Goal: Task Accomplishment & Management: Use online tool/utility

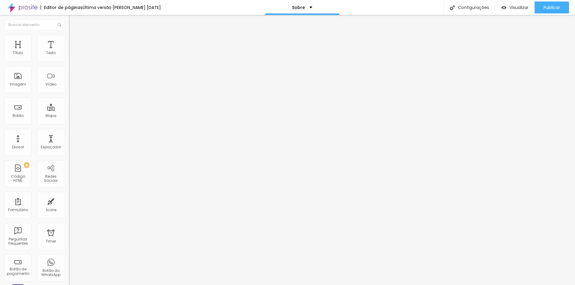
click at [69, 50] on div "Modo Encaixotado Encaixotado Completo" at bounding box center [103, 55] width 69 height 16
click at [73, 23] on img "button" at bounding box center [75, 21] width 5 height 5
click at [69, 51] on span "Trocar imagem" at bounding box center [85, 48] width 33 height 5
click at [130, 285] on div at bounding box center [287, 289] width 575 height 0
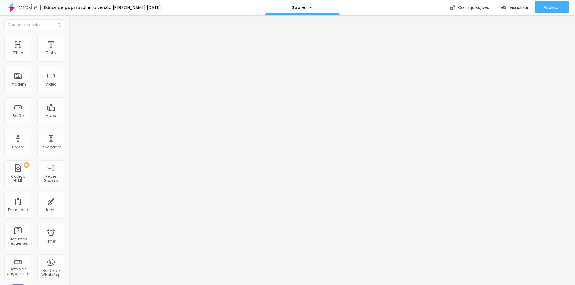
click at [69, 51] on span "Trocar imagem" at bounding box center [85, 48] width 33 height 5
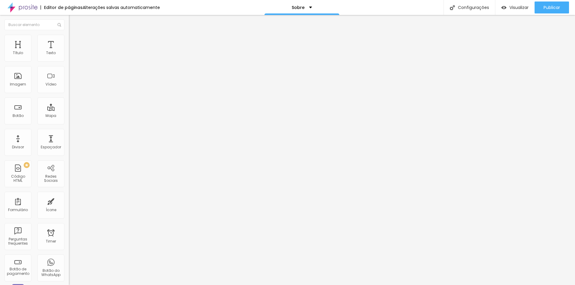
scroll to position [90, 0]
click at [69, 51] on span "Trocar imagem" at bounding box center [85, 48] width 33 height 5
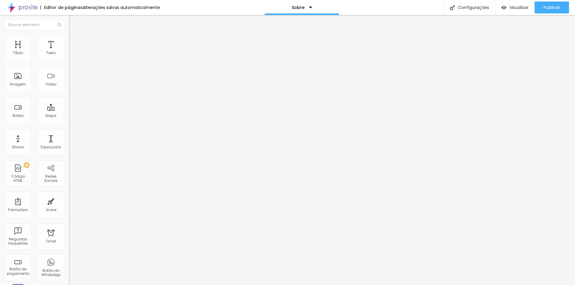
type input "0.8"
type input "20"
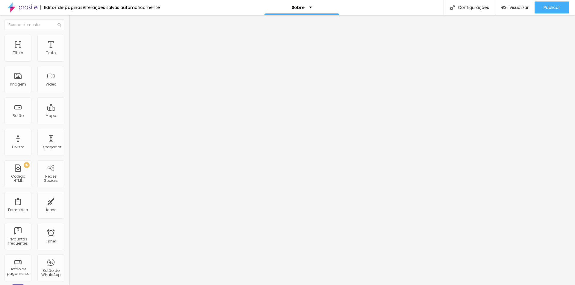
type input "17.4"
type input "0"
drag, startPoint x: 13, startPoint y: 137, endPoint x: 0, endPoint y: 134, distance: 13.3
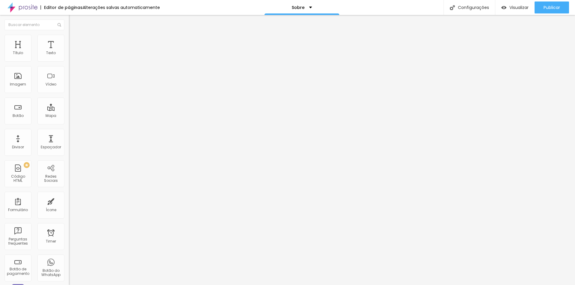
click at [69, 226] on input "range" at bounding box center [88, 228] width 39 height 5
type input "0.8"
type input "7.6"
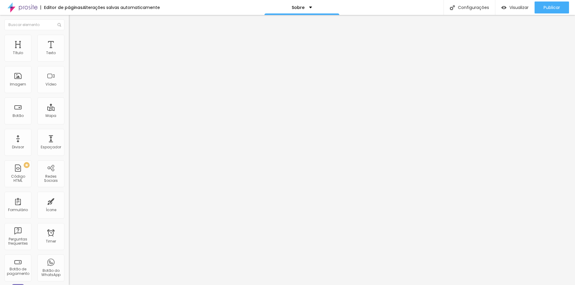
type input "14.8"
type input "15.8"
type input "13.7"
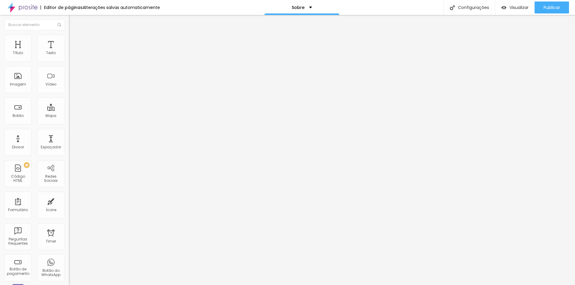
type input "13.7"
type input "4.9"
type input "0"
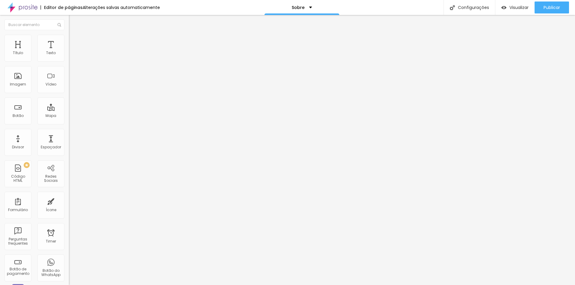
drag, startPoint x: 13, startPoint y: 136, endPoint x: 1, endPoint y: 137, distance: 12.3
click at [69, 226] on input "range" at bounding box center [88, 228] width 39 height 5
click at [69, 57] on span "Titulo 2" at bounding box center [78, 52] width 19 height 7
click at [73, 21] on div "Editar Texto" at bounding box center [90, 21] width 34 height 5
click at [74, 35] on span "Estilo" at bounding box center [78, 32] width 9 height 5
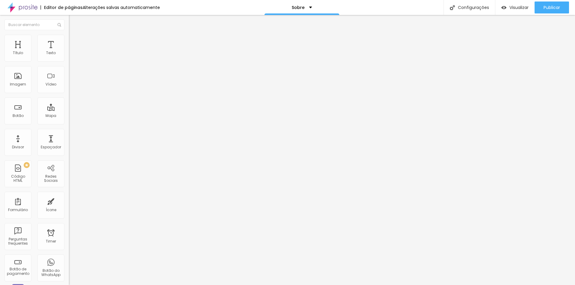
click at [69, 38] on ul "Estilo Avançado" at bounding box center [103, 35] width 69 height 12
click at [74, 40] on span "Avançado" at bounding box center [84, 38] width 20 height 5
click at [69, 34] on img at bounding box center [71, 31] width 5 height 5
click at [69, 20] on button "Editar Título" at bounding box center [103, 22] width 69 height 14
click at [73, 20] on img "button" at bounding box center [75, 21] width 5 height 5
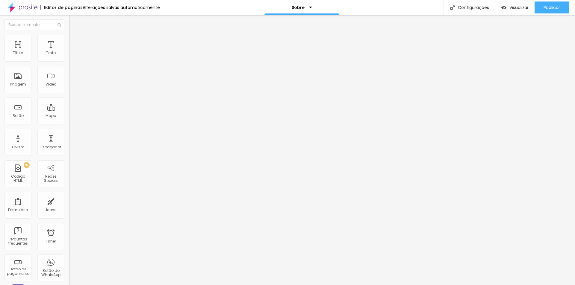
click at [69, 248] on div "Editar Título Estilo Avançado Tamanho Titulo 1 H1 Titulo 2 H2 Titulo 3 H3 Titul…" at bounding box center [103, 150] width 69 height 270
click at [69, 17] on button "Editar Título" at bounding box center [103, 22] width 69 height 14
click at [47, 57] on div "Texto" at bounding box center [50, 48] width 27 height 27
click at [47, 47] on div "Texto" at bounding box center [50, 48] width 27 height 27
click at [53, 51] on div "Texto" at bounding box center [50, 48] width 27 height 27
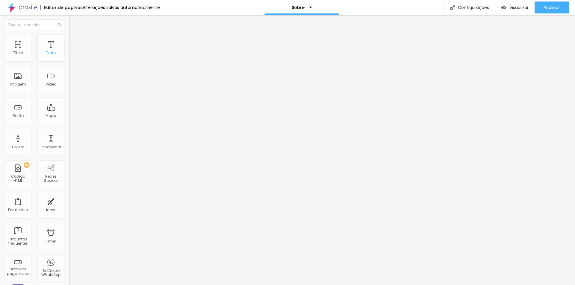
click at [39, 45] on div "Texto" at bounding box center [50, 48] width 27 height 27
click at [22, 50] on div "Título" at bounding box center [17, 48] width 27 height 27
click at [69, 37] on li "Avançado" at bounding box center [103, 38] width 69 height 6
click at [69, 35] on li "Estilo" at bounding box center [103, 32] width 69 height 6
click at [73, 24] on img "button" at bounding box center [75, 21] width 5 height 5
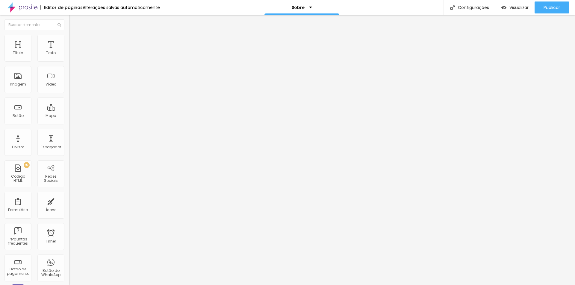
click at [69, 234] on div "Alinhamento" at bounding box center [103, 243] width 69 height 18
click at [69, 238] on img at bounding box center [71, 240] width 4 height 4
click at [69, 84] on div "Instagram Rede social Instagram Endereço URL https://instagram.com/larissas.lp …" at bounding box center [103, 150] width 69 height 206
click at [69, 247] on img at bounding box center [71, 249] width 4 height 4
click at [69, 243] on img at bounding box center [71, 245] width 4 height 4
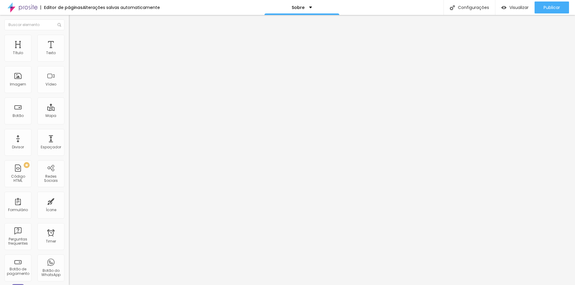
click at [69, 243] on div at bounding box center [103, 245] width 69 height 5
click at [27, 57] on div "Título" at bounding box center [17, 48] width 27 height 27
click at [17, 44] on div "Título" at bounding box center [17, 48] width 27 height 27
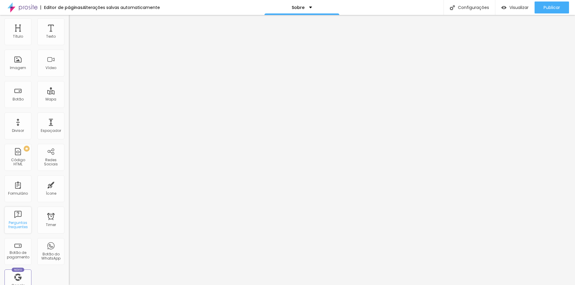
scroll to position [0, 0]
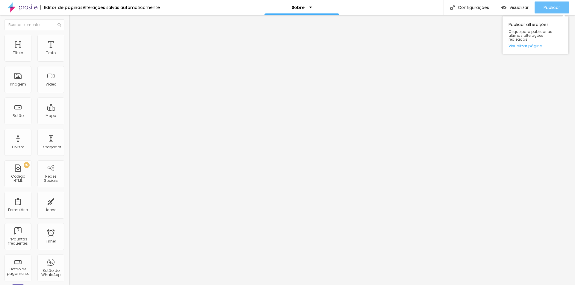
click at [545, 9] on span "Publicar" at bounding box center [551, 7] width 16 height 5
click at [38, 73] on div "Vídeo" at bounding box center [50, 79] width 27 height 27
click at [49, 83] on div "Vídeo" at bounding box center [50, 84] width 11 height 4
click at [46, 82] on div "Vídeo" at bounding box center [50, 84] width 11 height 4
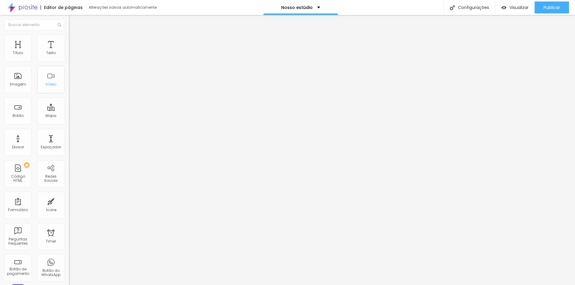
click at [46, 82] on div "Vídeo" at bounding box center [50, 84] width 11 height 4
click at [69, 50] on div "URL do vídeo" at bounding box center [103, 49] width 69 height 4
click at [69, 56] on input "text" at bounding box center [105, 53] width 72 height 6
paste input "https://www.instagram.com/p/DHmWvV_vjaG/"
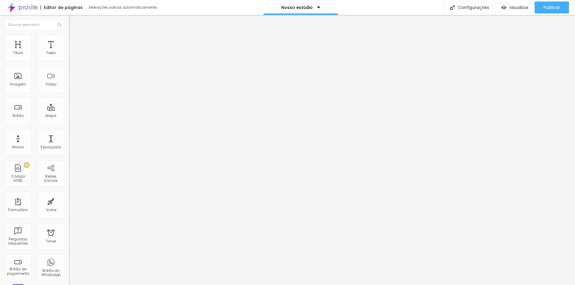
type input "https://www.instagram.com/p/DHmWvV_vjaG/"
click at [69, 56] on input "https://www.instagram.com/p/DHmWvV_vjaG/" at bounding box center [105, 53] width 72 height 6
click at [69, 109] on div "Autoplay" at bounding box center [103, 111] width 69 height 4
click at [69, 113] on div at bounding box center [103, 113] width 69 height 0
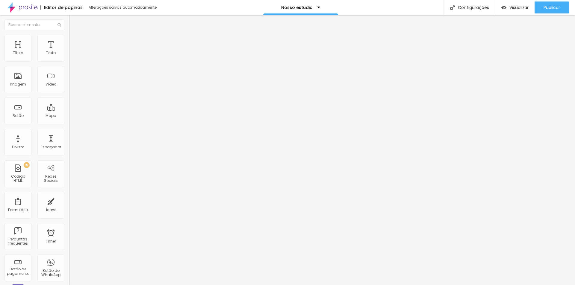
click at [69, 116] on div at bounding box center [103, 116] width 69 height 0
click at [69, 138] on div "Editar Vídeo Conteúdo Estilo Avançado URL do vídeo https://www.instagram.com/p/…" at bounding box center [103, 150] width 69 height 270
click at [69, 56] on input "https://www.instagram.com/p/DHmWvV_vjaG/" at bounding box center [105, 53] width 72 height 6
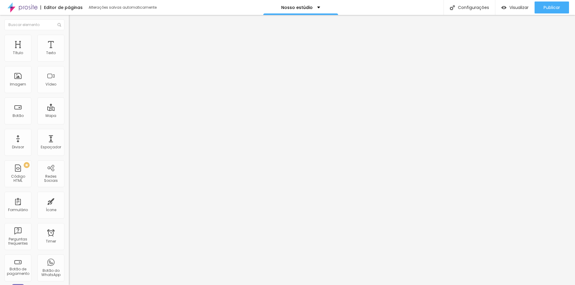
click at [69, 56] on input "https://www.instagram.com/p/DHmWvV_vjaG/" at bounding box center [105, 53] width 72 height 6
click at [69, 56] on input "text" at bounding box center [105, 53] width 72 height 6
paste input "https://www.youtube.com/watch?v=KIp3vFo2szM"
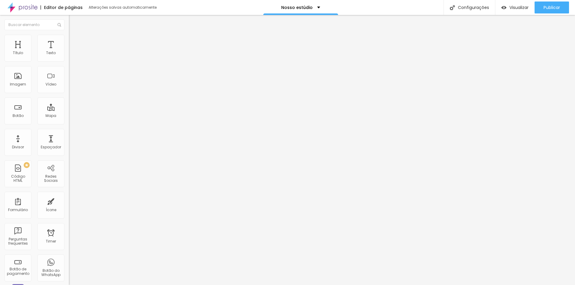
type input "https://www.youtube.com/watch?v=KIp3vFo2szM"
click at [69, 89] on span "4:3 Standard" at bounding box center [81, 86] width 24 height 5
click at [69, 110] on span "Vertical 2" at bounding box center [77, 106] width 17 height 5
click at [69, 89] on span "9:16 Vertical 2" at bounding box center [81, 86] width 25 height 5
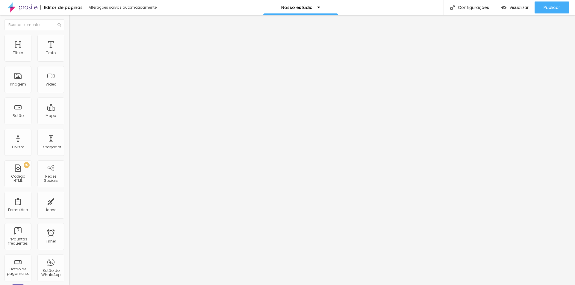
click at [69, 104] on span "Vertical 1" at bounding box center [77, 101] width 16 height 5
click at [69, 110] on span "Vertical 2" at bounding box center [77, 106] width 17 height 5
click at [69, 89] on span "9:16 Vertical 2" at bounding box center [81, 86] width 25 height 5
click at [69, 100] on div "Standard 4:3" at bounding box center [103, 98] width 69 height 4
click at [69, 96] on div "Wide 16:9" at bounding box center [103, 94] width 69 height 4
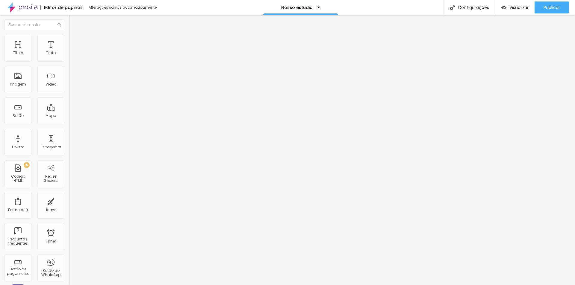
click at [69, 93] on span "Ultrawide" at bounding box center [77, 90] width 17 height 5
click at [69, 99] on span "Wide" at bounding box center [73, 96] width 9 height 5
click at [44, 56] on div "Texto" at bounding box center [50, 48] width 27 height 27
click at [548, 11] on div "Publicar" at bounding box center [551, 7] width 16 height 12
click at [547, 7] on span "Publicar" at bounding box center [551, 7] width 16 height 5
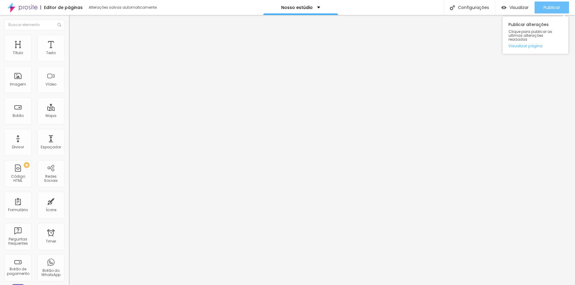
click at [548, 6] on span "Publicar" at bounding box center [551, 7] width 16 height 5
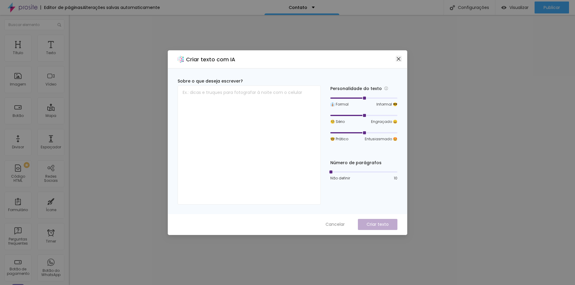
click at [396, 56] on button "Close" at bounding box center [398, 59] width 6 height 6
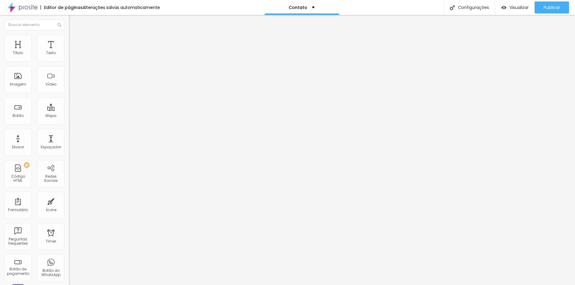
click at [69, 54] on span "Encaixotado" at bounding box center [80, 51] width 23 height 5
click at [74, 41] on span "Avançado" at bounding box center [84, 38] width 20 height 5
click at [69, 37] on ul "Estilo Avançado" at bounding box center [103, 35] width 69 height 12
click at [69, 33] on li "Estilo" at bounding box center [103, 32] width 69 height 6
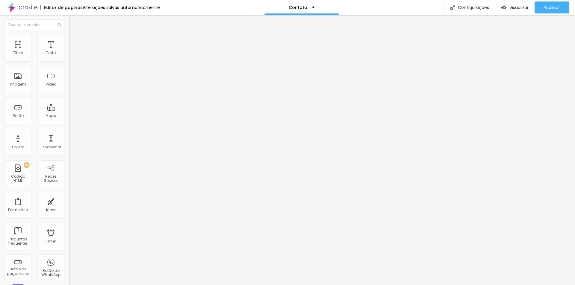
click at [69, 43] on ul "Conteúdo Estilo Avançado" at bounding box center [103, 38] width 69 height 18
click at [74, 41] on span "Estilo" at bounding box center [78, 38] width 9 height 5
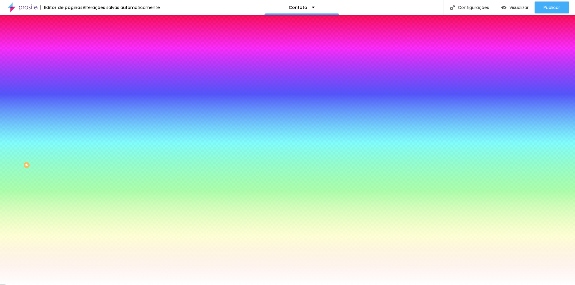
click at [69, 55] on span "Adicionar imagem" at bounding box center [88, 52] width 39 height 5
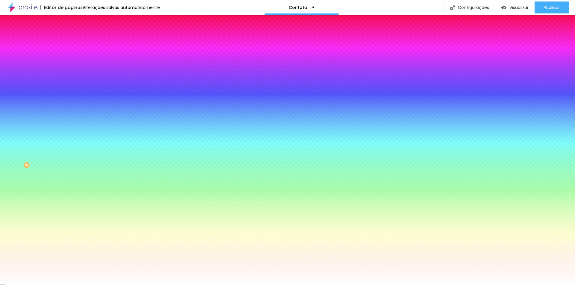
click at [69, 166] on div "Editar Seção Conteúdo Estilo Avançado Imagem de fundo Trocar imagem Efeito da I…" at bounding box center [103, 150] width 69 height 270
click at [69, 58] on div "Efeito da Imagem" at bounding box center [103, 56] width 69 height 4
click at [69, 72] on span "Parallax" at bounding box center [76, 68] width 15 height 5
click at [69, 66] on span "Nenhum" at bounding box center [77, 63] width 16 height 5
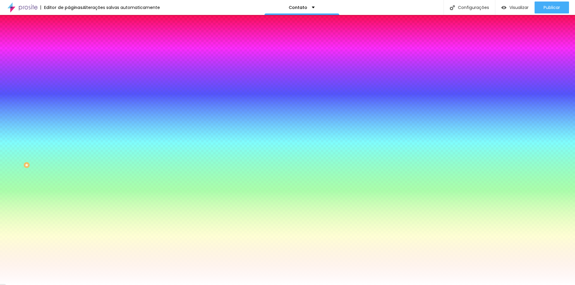
click at [69, 108] on div "Efeito superior DESATIVADO Voltar ao padrão" at bounding box center [103, 99] width 69 height 17
click at [74, 42] on span "Avançado" at bounding box center [84, 44] width 20 height 5
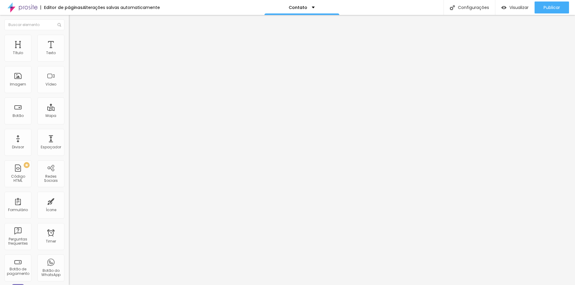
click at [74, 41] on span "Estilo" at bounding box center [78, 38] width 9 height 5
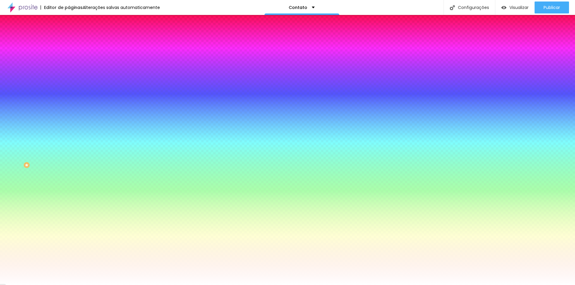
click at [69, 54] on div "Trocar imagem" at bounding box center [103, 52] width 69 height 4
drag, startPoint x: 35, startPoint y: 72, endPoint x: 67, endPoint y: 85, distance: 35.1
click at [69, 85] on div "Imagem de fundo Trocar imagem Efeito da Imagem Nenhum Nenhum Parallax Cor de fu…" at bounding box center [103, 86] width 69 height 78
click at [69, 87] on div "#FFFFFF" at bounding box center [103, 84] width 69 height 6
click at [69, 81] on div at bounding box center [103, 81] width 69 height 0
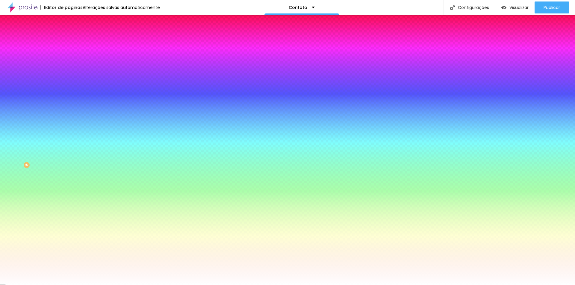
click at [69, 81] on div at bounding box center [103, 81] width 69 height 0
click at [69, 87] on input "#FFFFFF" at bounding box center [105, 84] width 72 height 6
click at [69, 81] on button "Voltar ao padrão" at bounding box center [89, 78] width 41 height 7
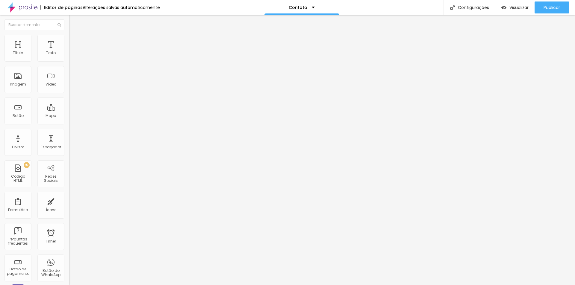
click at [69, 36] on img at bounding box center [71, 37] width 5 height 5
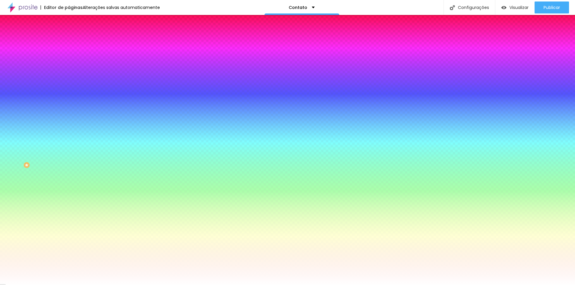
click at [69, 62] on span "Nenhum" at bounding box center [77, 59] width 16 height 5
click at [69, 72] on span "Parallax" at bounding box center [76, 68] width 15 height 5
click at [69, 66] on span "Nenhum" at bounding box center [77, 63] width 16 height 5
click at [69, 62] on span "Nenhum" at bounding box center [77, 59] width 16 height 5
click at [101, 54] on img at bounding box center [103, 52] width 4 height 4
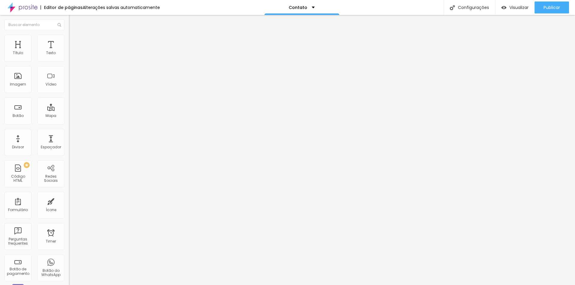
click at [69, 41] on ul "Conteúdo Estilo Avançado" at bounding box center [103, 38] width 69 height 18
click at [74, 41] on span "Estilo" at bounding box center [78, 38] width 9 height 5
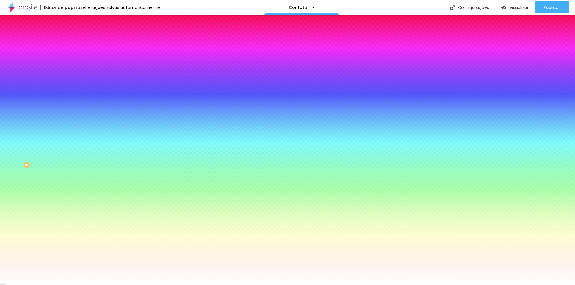
type input "25"
type input "95"
type input "199"
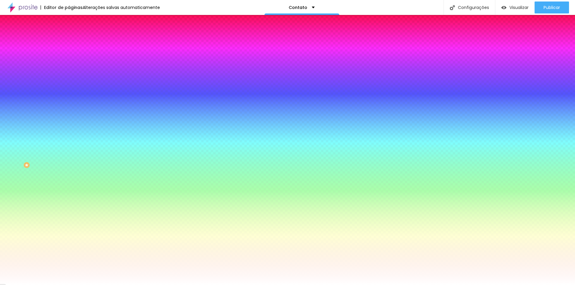
type input "199"
type input "200"
type input "41"
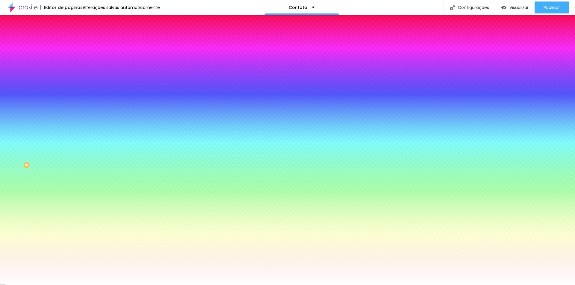
type input "0"
type input "5"
type input "92"
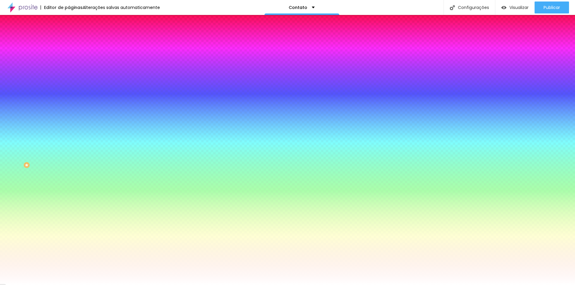
type input "92"
type input "97"
type input "105"
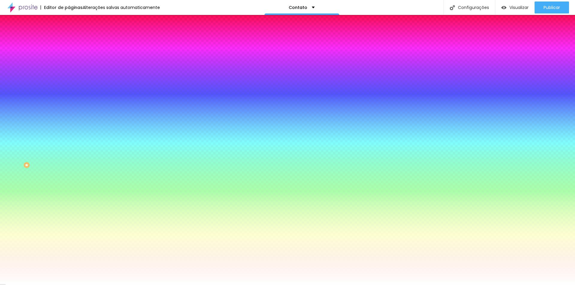
type input "115"
type input "123"
type input "132"
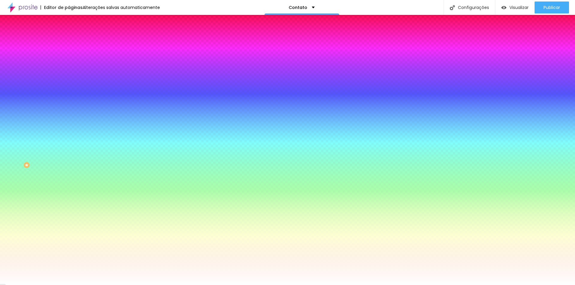
type input "132"
type input "140"
type input "146"
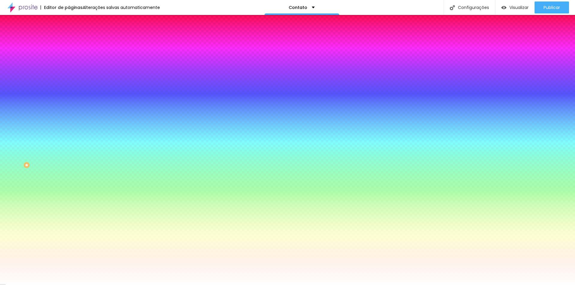
type input "151"
type input "155"
type input "160"
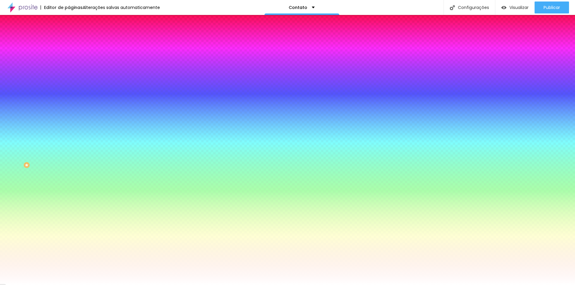
type input "160"
type input "163"
type input "168"
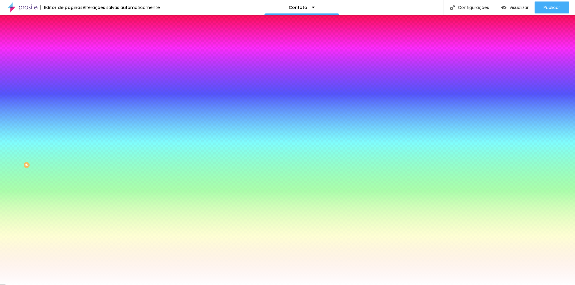
type input "173"
type input "179"
type input "184"
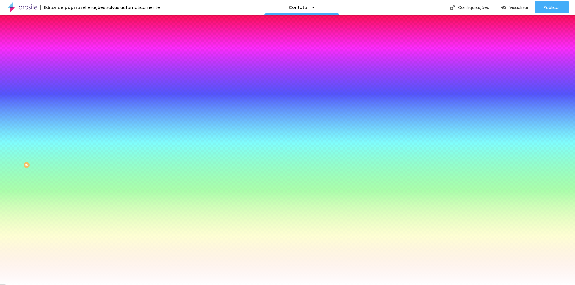
type input "184"
type input "189"
type input "194"
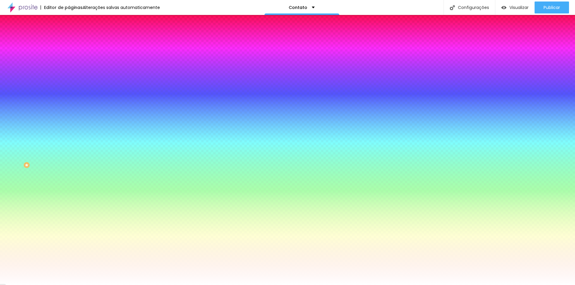
type input "198"
type input "200"
type input "193"
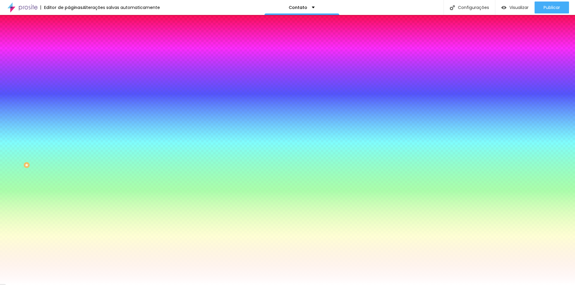
type input "193"
type input "189"
type input "183"
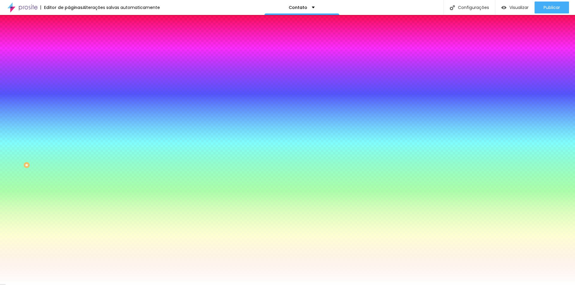
type input "176"
type input "166"
type input "158"
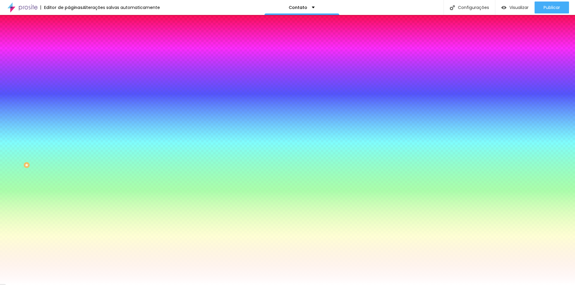
type input "158"
type input "151"
type input "145"
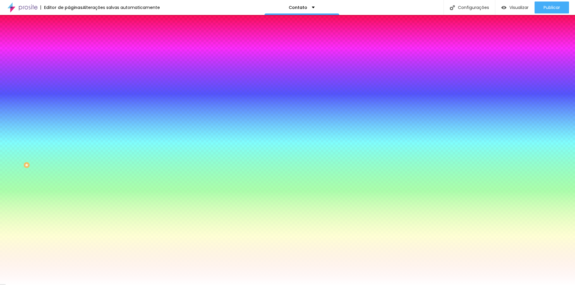
type input "138"
type input "128"
type input "115"
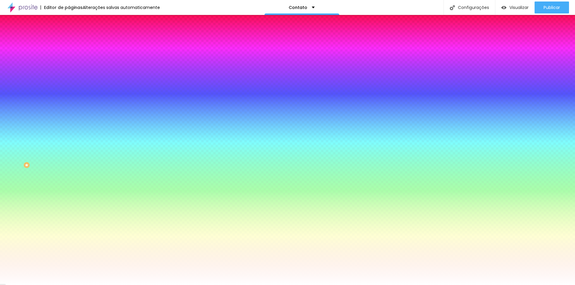
type input "115"
type input "105"
type input "95"
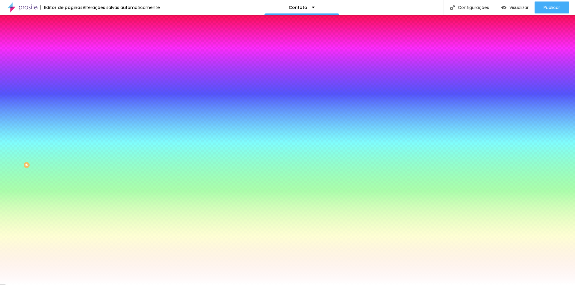
type input "86"
type input "81"
type input "74"
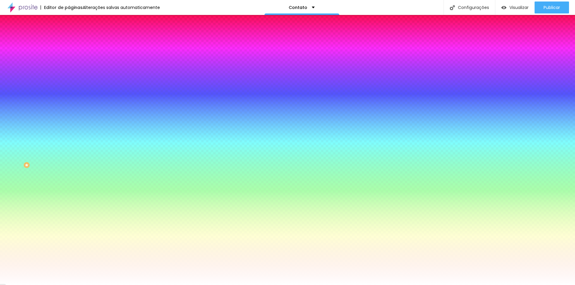
type input "74"
type input "67"
type input "58"
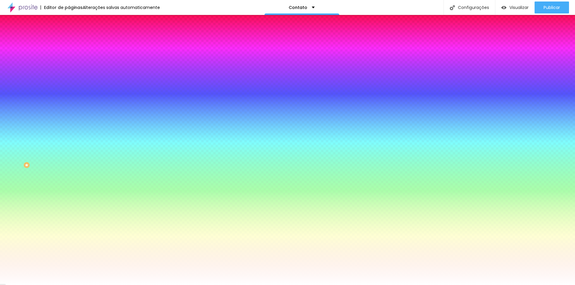
type input "46"
type input "39"
type input "36"
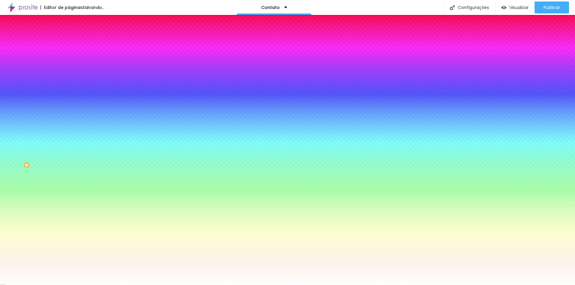
type input "36"
type input "35"
type input "31"
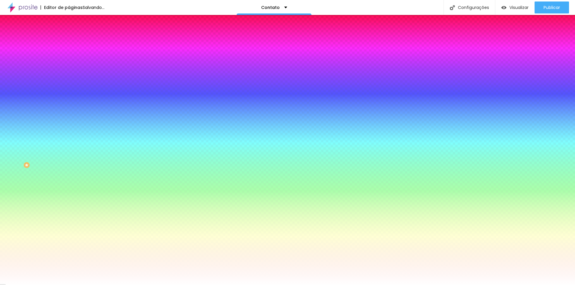
type input "26"
type input "25"
type input "23"
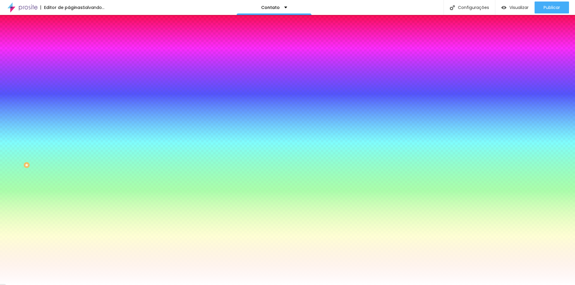
type input "23"
type input "20"
type input "16"
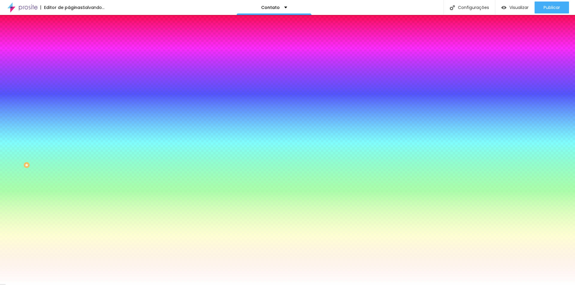
type input "15"
type input "11"
type input "8"
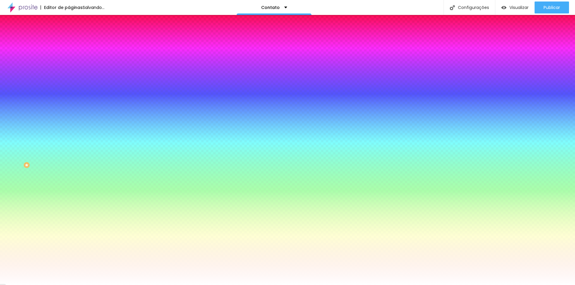
type input "8"
type input "0"
drag, startPoint x: 13, startPoint y: 74, endPoint x: 8, endPoint y: 74, distance: 5.7
click at [69, 133] on input "range" at bounding box center [88, 135] width 39 height 5
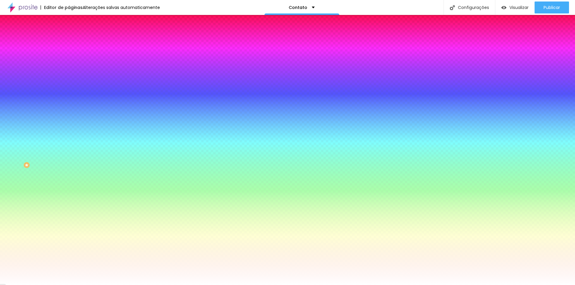
click at [74, 42] on span "Avançado" at bounding box center [84, 44] width 20 height 5
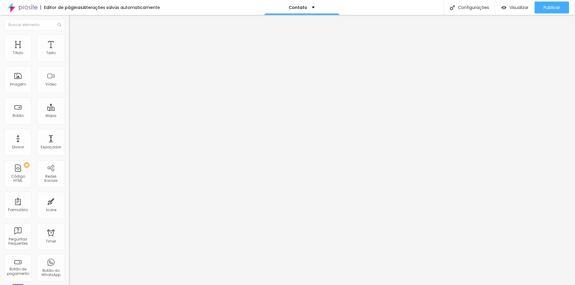
type input "0"
type input "25"
type input "50"
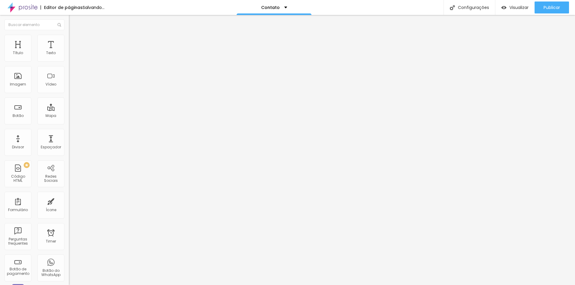
type input "50"
type input "20"
type input "0"
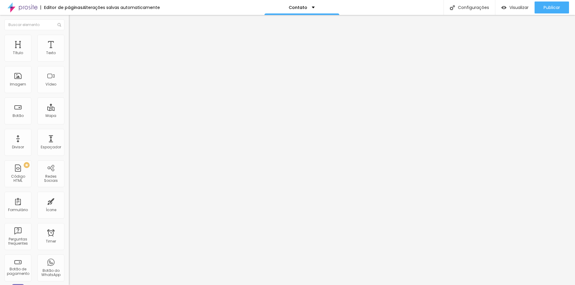
type input "5"
type input "10"
type input "15"
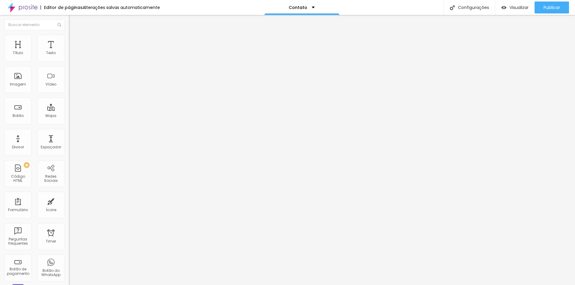
type input "15"
type input "20"
type input "25"
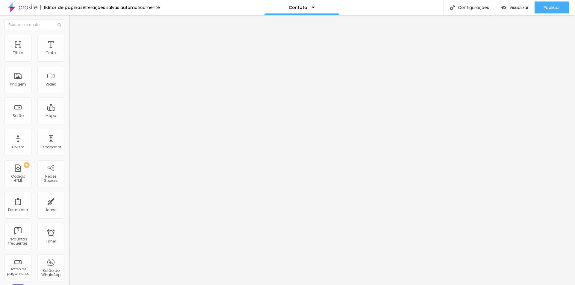
type input "30"
type input "35"
type input "40"
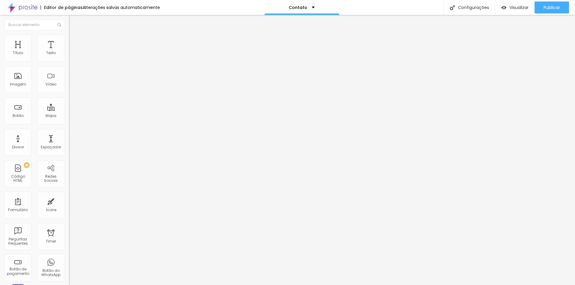
type input "40"
type input "45"
type input "50"
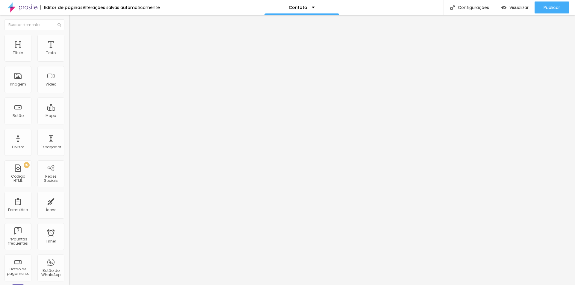
drag, startPoint x: 41, startPoint y: 59, endPoint x: 67, endPoint y: 78, distance: 32.4
click at [69, 116] on input "range" at bounding box center [88, 118] width 39 height 5
click at [69, 38] on img at bounding box center [71, 37] width 5 height 5
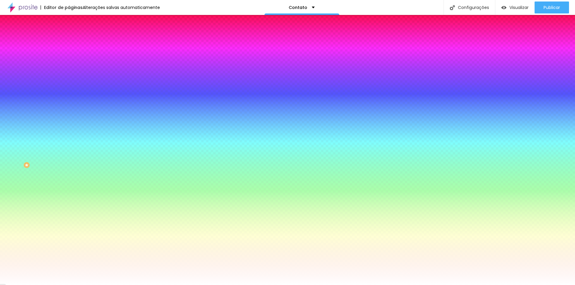
click at [69, 35] on li "Conteúdo" at bounding box center [103, 32] width 69 height 6
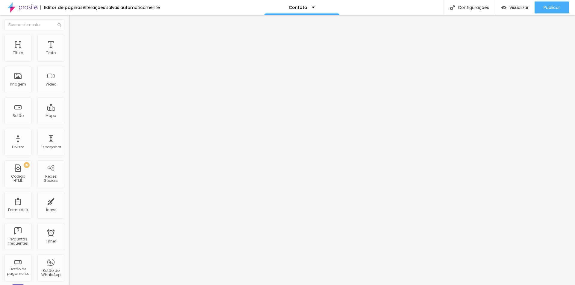
click at [69, 40] on li "Estilo" at bounding box center [103, 38] width 69 height 6
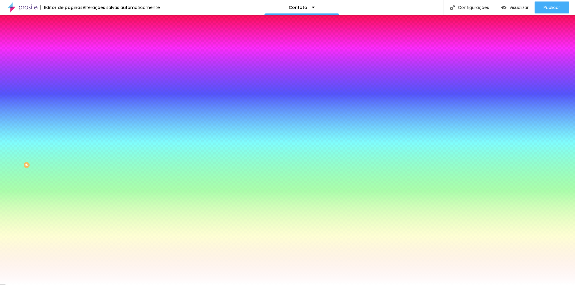
click at [69, 57] on div at bounding box center [103, 57] width 69 height 0
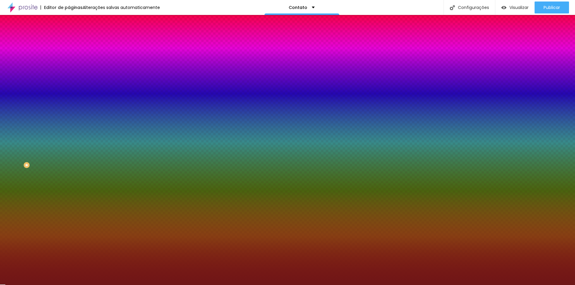
type input "#6D1717"
drag, startPoint x: 32, startPoint y: 80, endPoint x: 40, endPoint y: 94, distance: 16.0
click at [40, 94] on div at bounding box center [287, 142] width 575 height 285
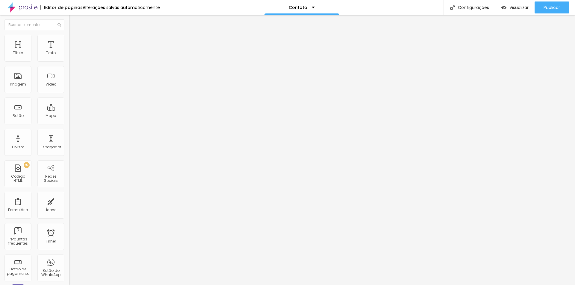
click at [73, 58] on div "Contato" at bounding box center [103, 55] width 61 height 5
click at [69, 36] on ul "Conteúdo Estilo Avançado" at bounding box center [103, 38] width 69 height 18
click at [69, 36] on img at bounding box center [71, 37] width 5 height 5
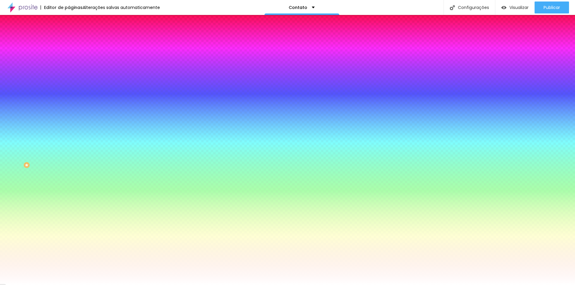
click at [74, 42] on span "Avançado" at bounding box center [84, 44] width 20 height 5
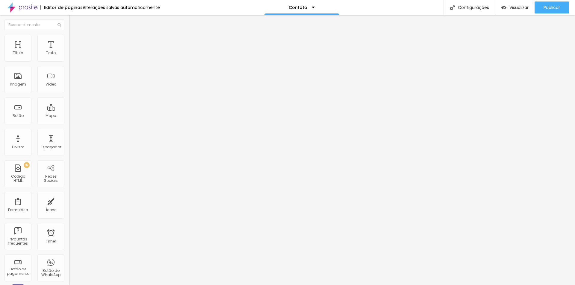
click at [74, 42] on span "Avançado" at bounding box center [84, 44] width 20 height 5
click at [69, 39] on li "Estilo" at bounding box center [103, 38] width 69 height 6
click at [74, 41] on span "Estilo" at bounding box center [78, 38] width 9 height 5
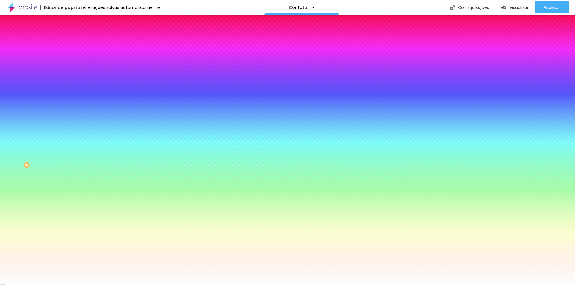
click at [71, 65] on icon "button" at bounding box center [73, 64] width 4 height 4
click at [61, 285] on div at bounding box center [287, 285] width 575 height 0
click at [71, 65] on icon "button" at bounding box center [73, 64] width 4 height 4
type input "#FFFFFF"
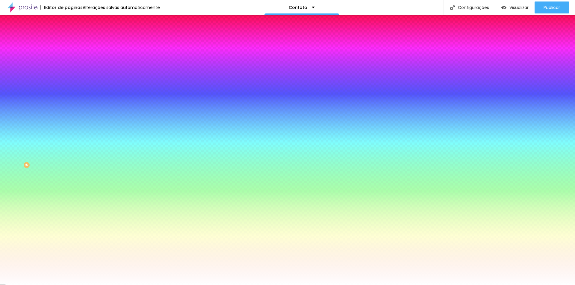
drag, startPoint x: 108, startPoint y: 177, endPoint x: 65, endPoint y: 133, distance: 62.0
click at [114, 285] on div at bounding box center [287, 285] width 575 height 0
click at [71, 65] on icon "button" at bounding box center [73, 64] width 4 height 4
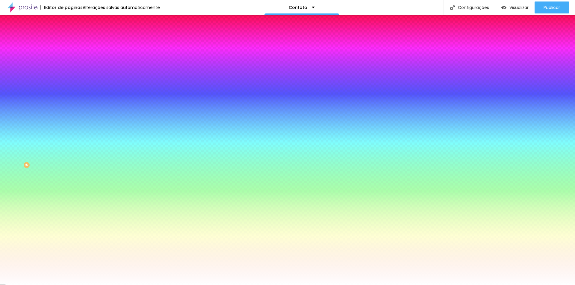
type input "#FFFFFF"
drag, startPoint x: 107, startPoint y: 157, endPoint x: 74, endPoint y: 140, distance: 37.5
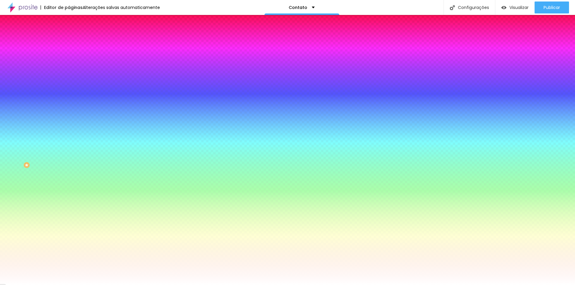
click at [84, 285] on div at bounding box center [287, 285] width 575 height 0
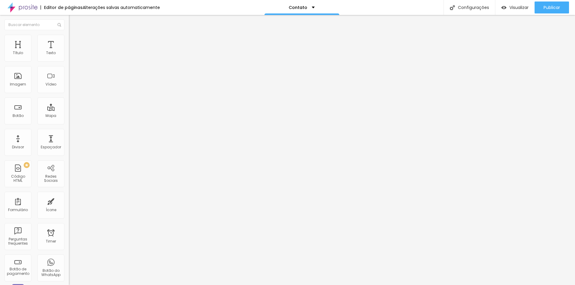
click at [74, 40] on span "Estilo" at bounding box center [78, 38] width 9 height 5
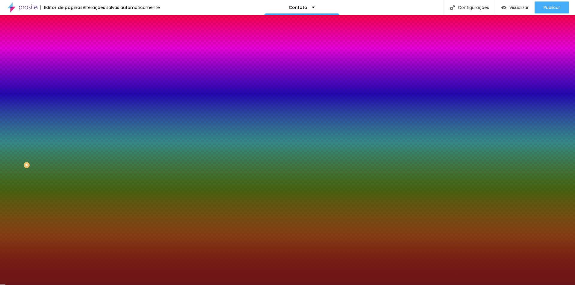
click at [69, 57] on div at bounding box center [103, 57] width 69 height 0
click at [69, 50] on div "Cor de fundo" at bounding box center [103, 49] width 69 height 4
click at [69, 61] on input "#6A1616" at bounding box center [105, 60] width 72 height 6
drag, startPoint x: 62, startPoint y: 59, endPoint x: 24, endPoint y: 59, distance: 37.4
click at [69, 59] on div "Cor de fundo Voltar ao padrão #6A1616" at bounding box center [103, 55] width 69 height 16
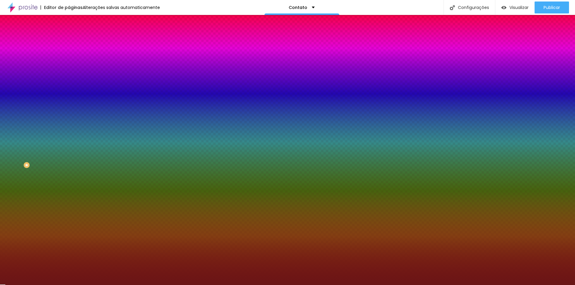
type input "#0"
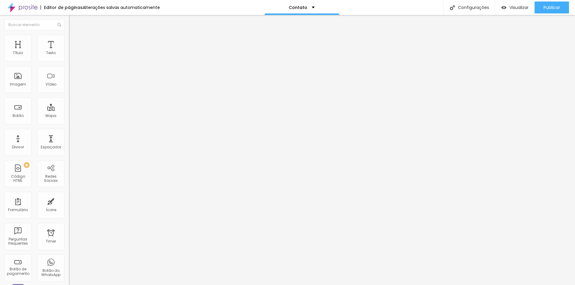
click at [74, 41] on span "Estilo" at bounding box center [78, 38] width 9 height 5
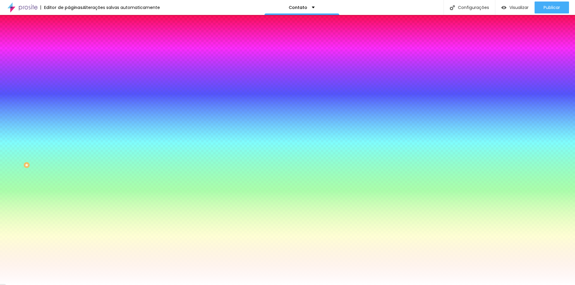
click at [69, 87] on input "#FFFFFF" at bounding box center [105, 84] width 72 height 6
click at [69, 41] on li "Avançado" at bounding box center [103, 44] width 69 height 6
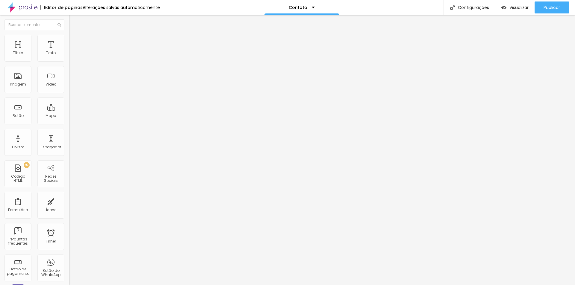
click at [69, 36] on img at bounding box center [71, 37] width 5 height 5
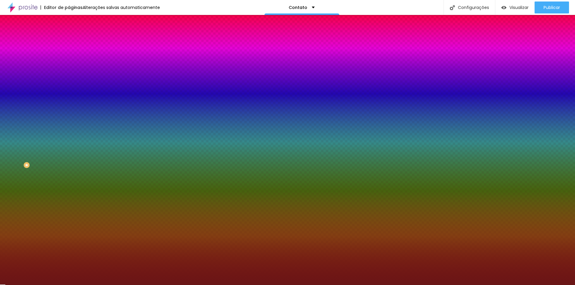
click at [71, 55] on icon "button" at bounding box center [73, 53] width 4 height 4
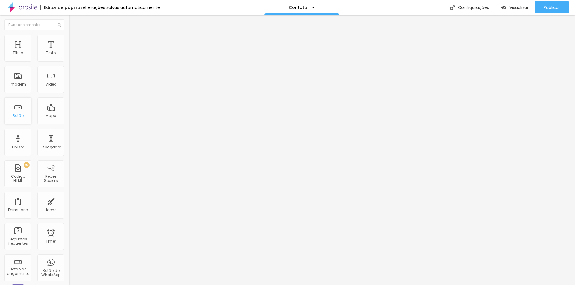
click at [22, 116] on div "Botão" at bounding box center [18, 116] width 11 height 4
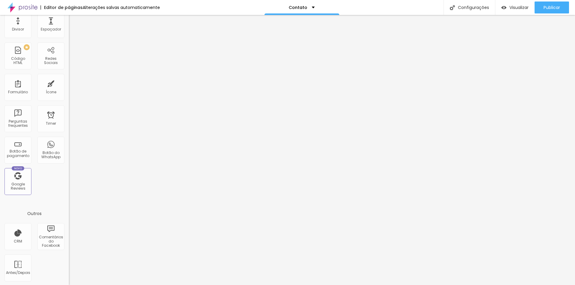
scroll to position [119, 0]
click at [548, 4] on div "Publicar" at bounding box center [551, 7] width 16 height 12
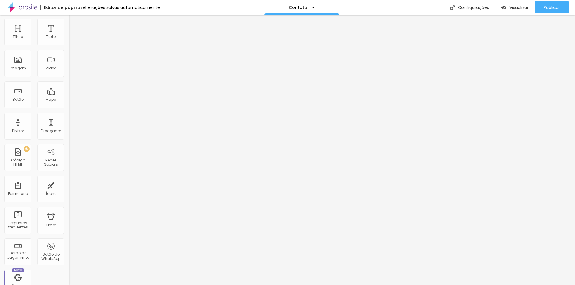
scroll to position [0, 0]
